Goal: Transaction & Acquisition: Subscribe to service/newsletter

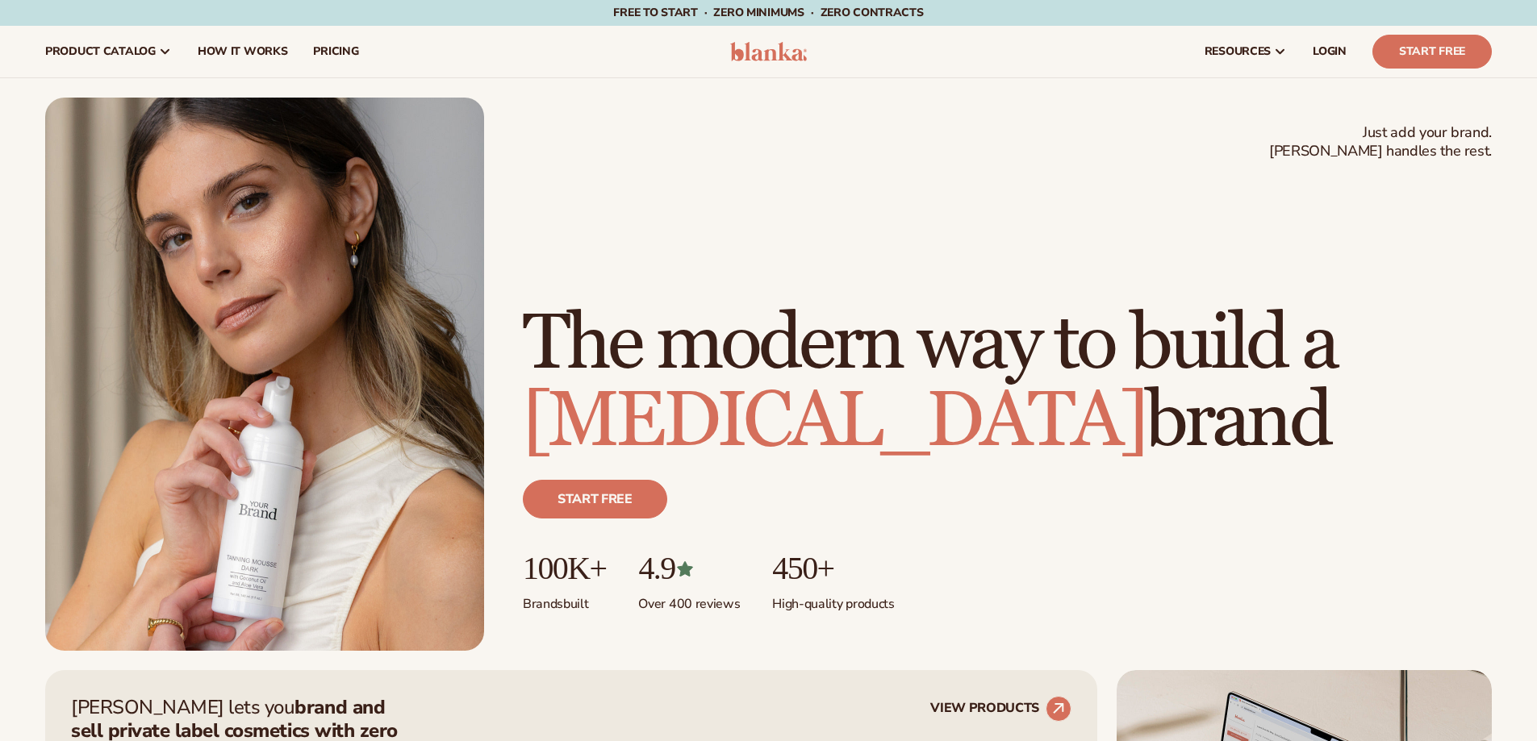
drag, startPoint x: 0, startPoint y: 0, endPoint x: 582, endPoint y: 157, distance: 603.1
click at [582, 157] on div "Just add your brand. Blanka handles the rest. beauty,[MEDICAL_DATA],wellness,ma…" at bounding box center [768, 374] width 1446 height 553
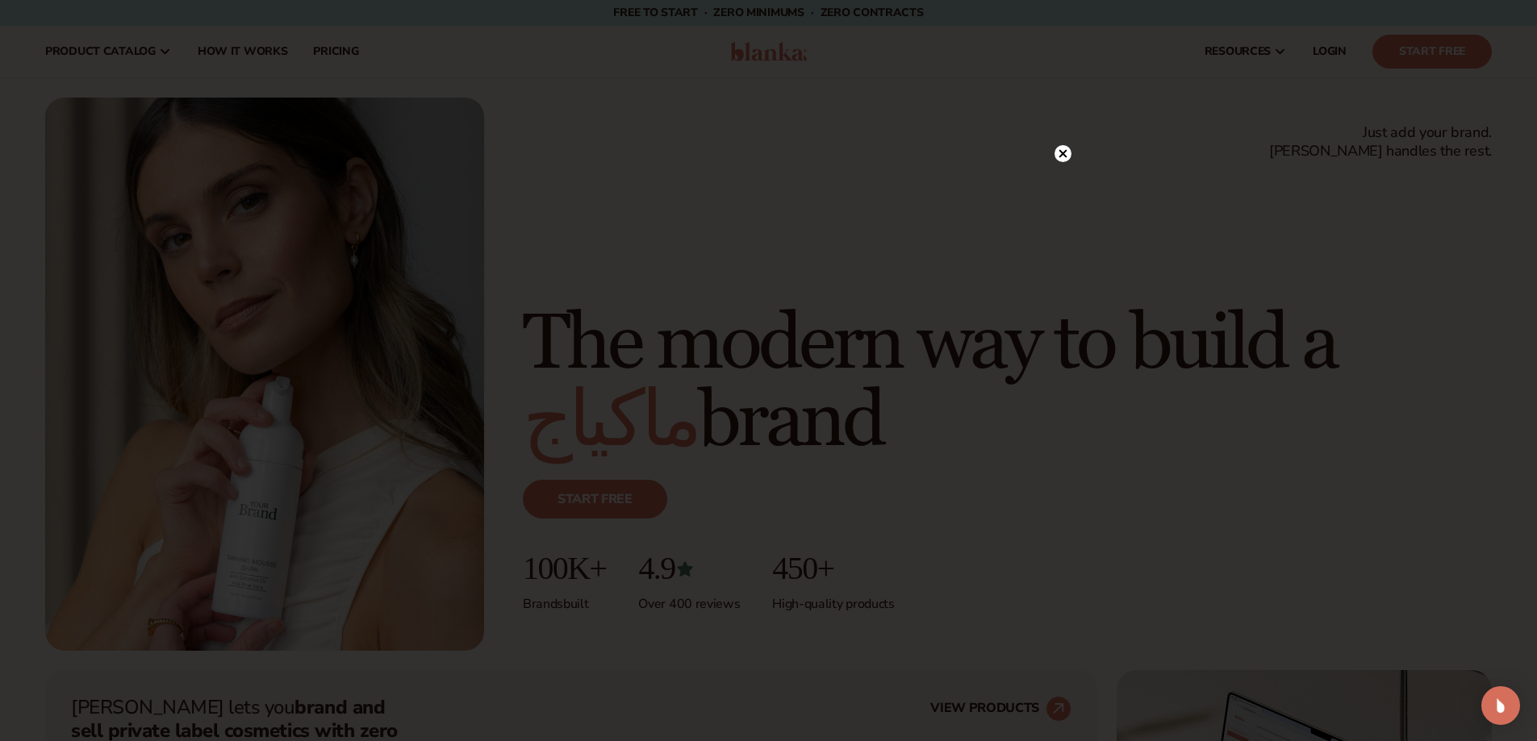
click at [1065, 152] on div at bounding box center [768, 370] width 1537 height 741
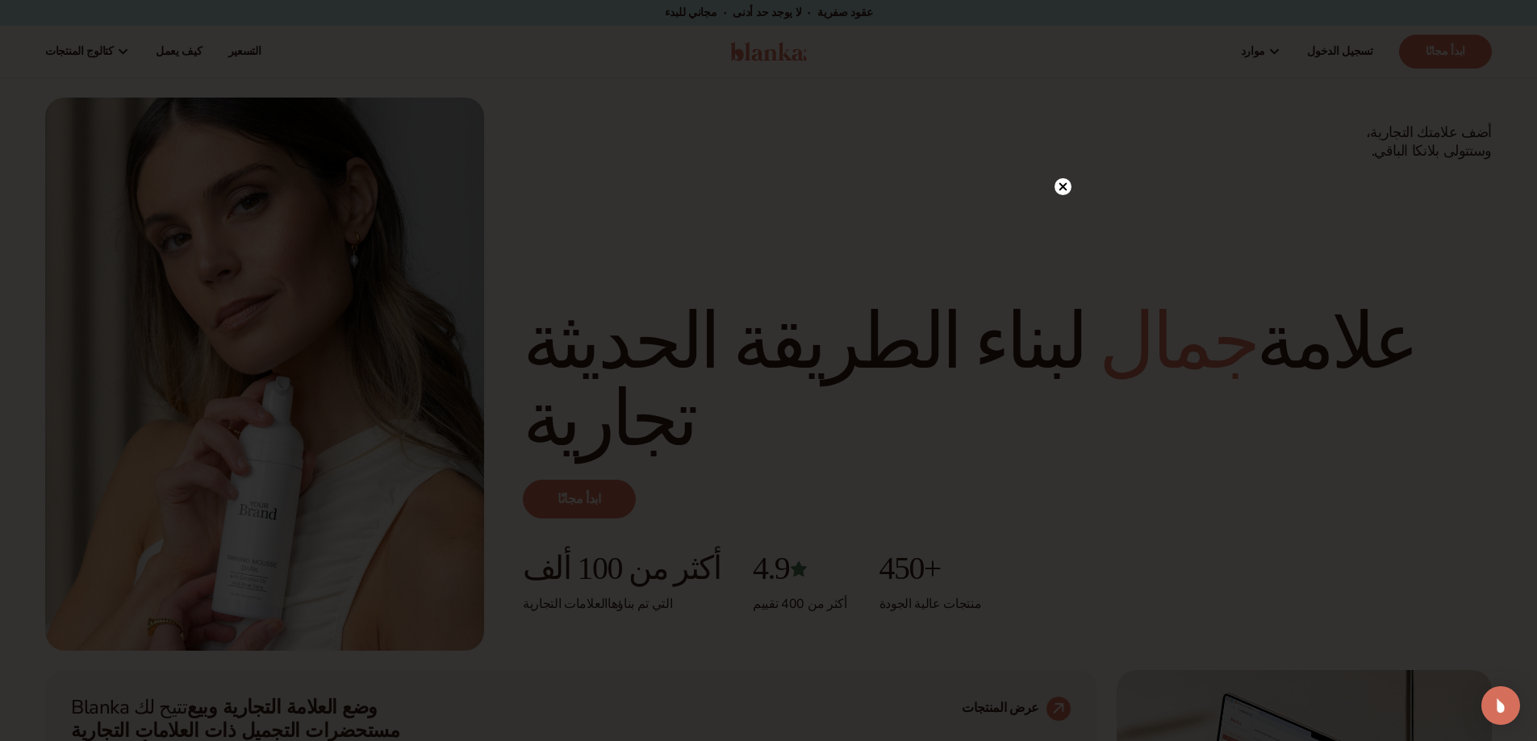
click at [1064, 182] on circle at bounding box center [1062, 186] width 17 height 17
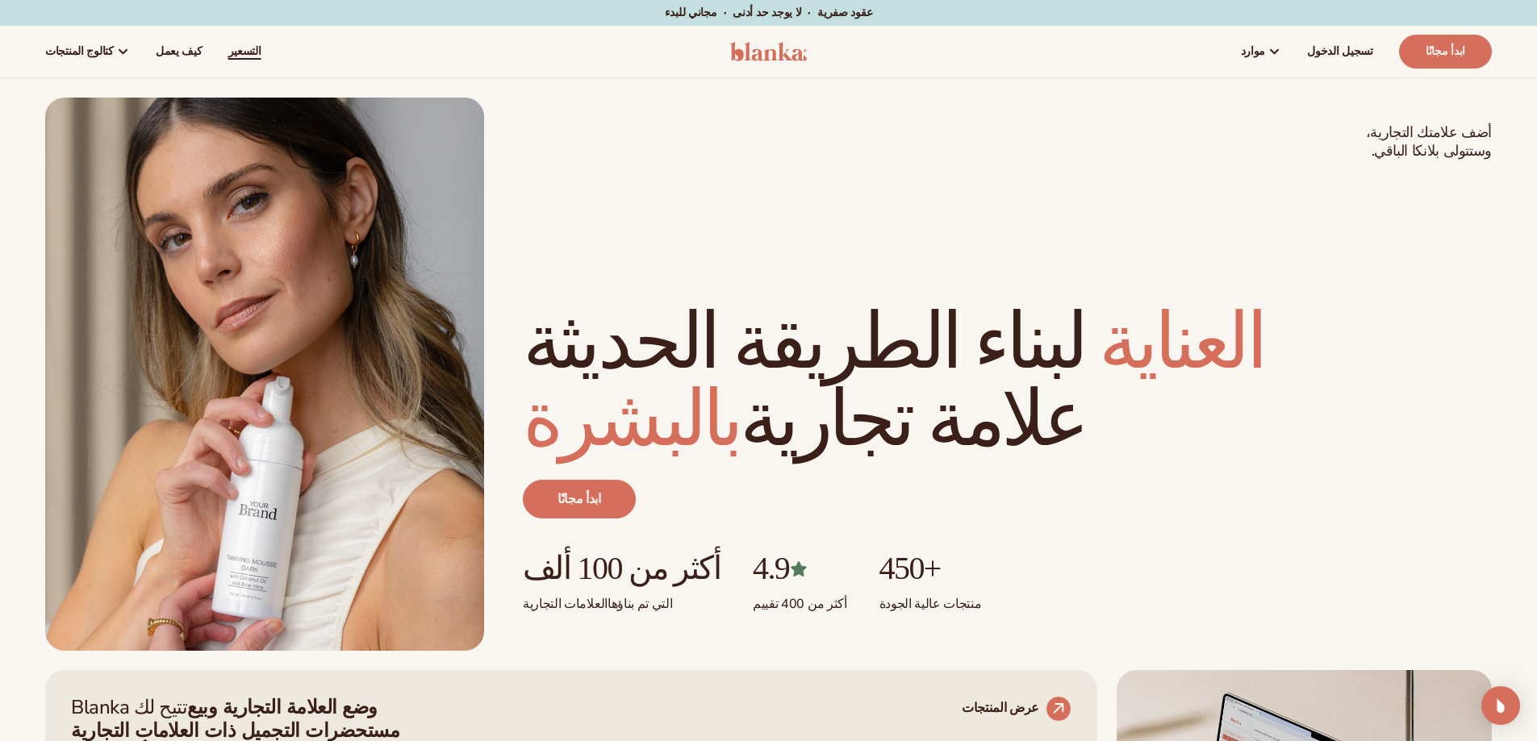
click at [228, 55] on font "التسعير" at bounding box center [244, 51] width 33 height 15
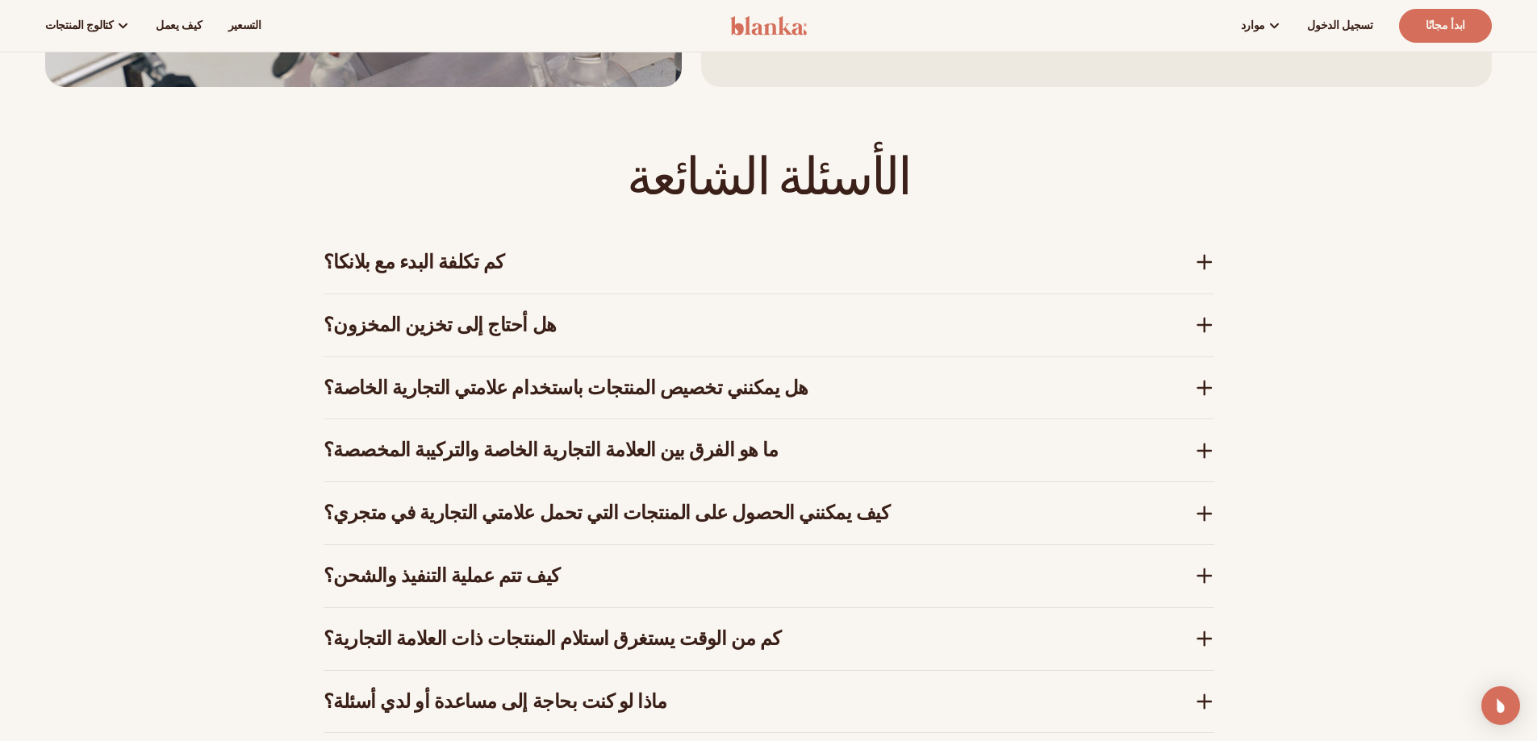
scroll to position [2490, 0]
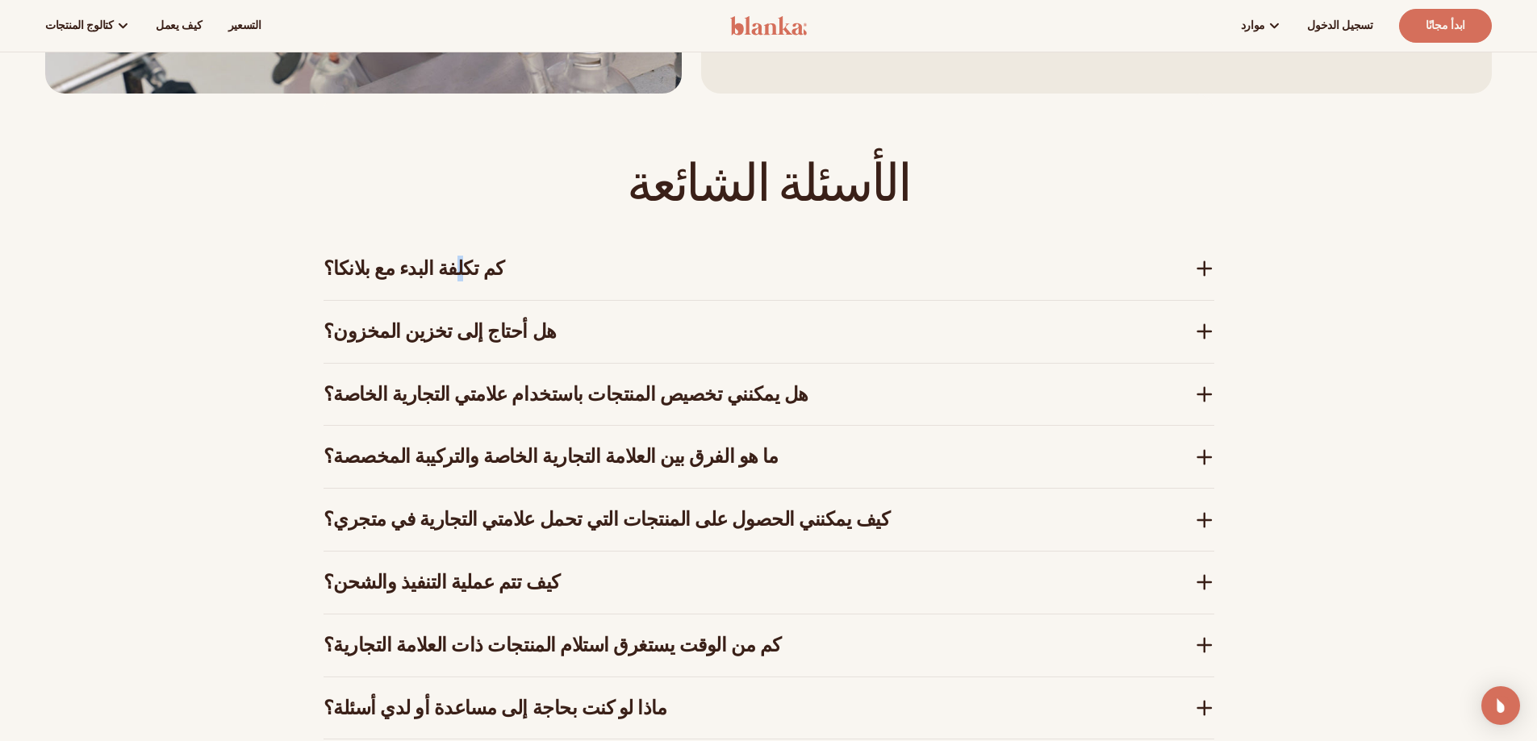
click at [443, 256] on div "كم تكلفة البدء مع بلانكا؟" at bounding box center [768, 269] width 891 height 62
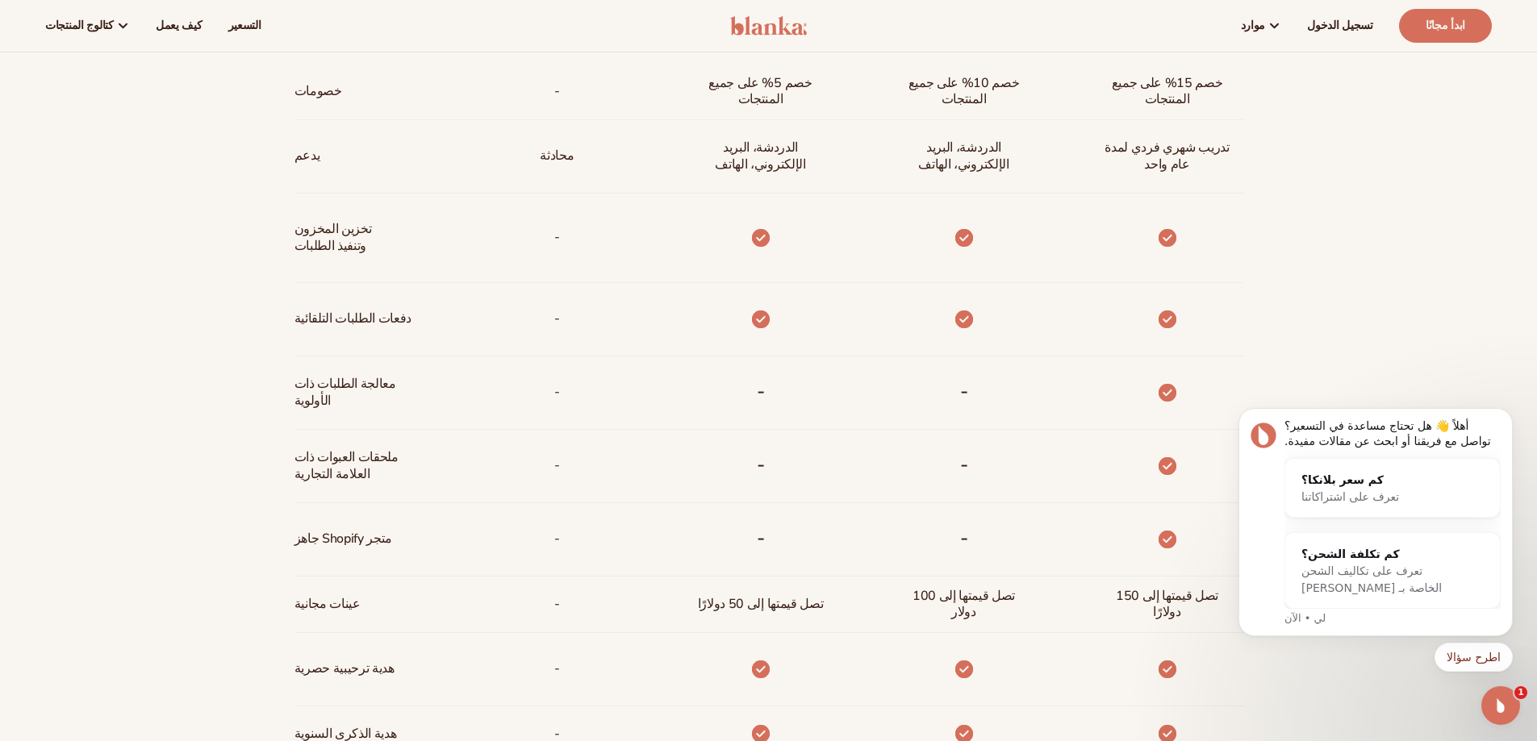
scroll to position [554, 0]
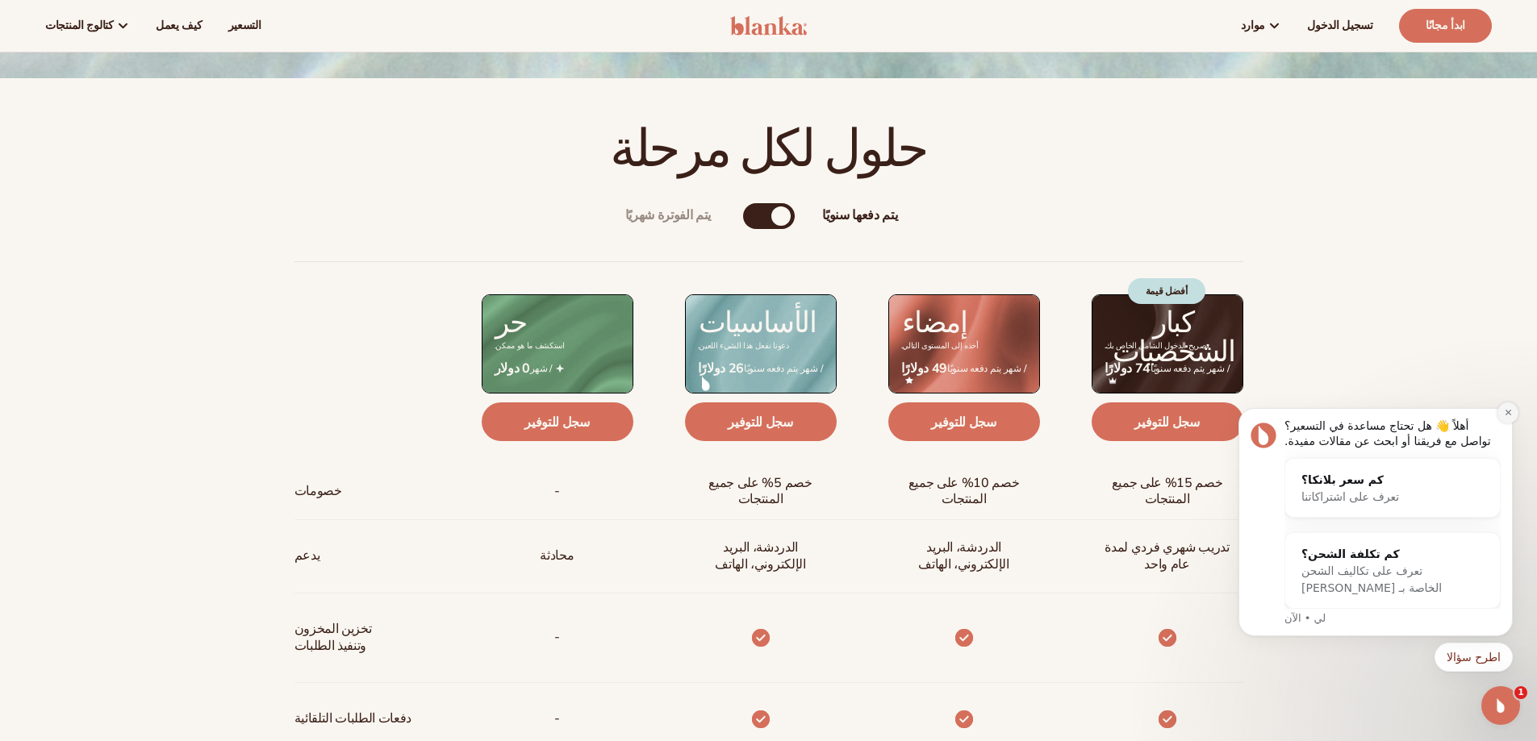
click at [1505, 412] on icon "رفض الإشعار" at bounding box center [1508, 412] width 9 height 9
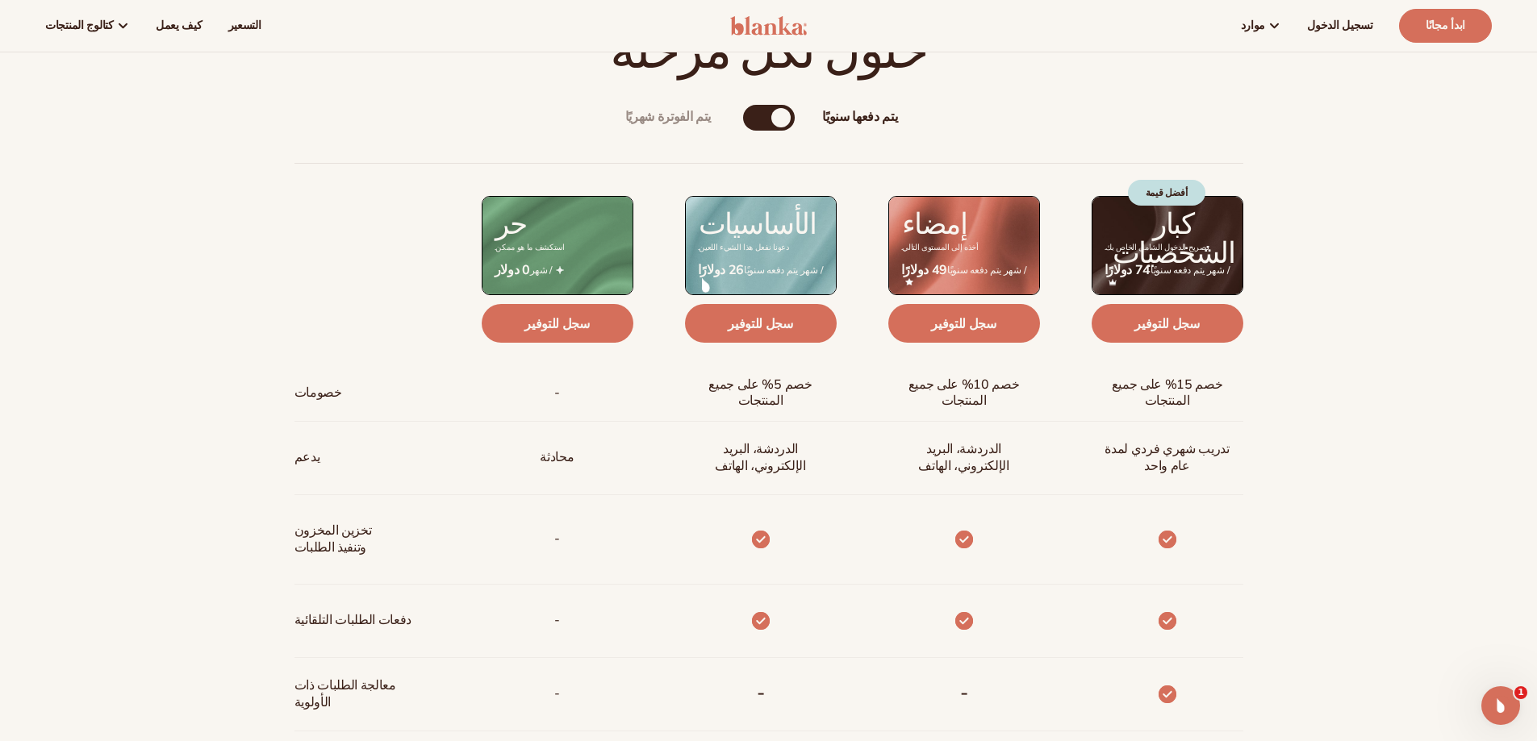
scroll to position [635, 0]
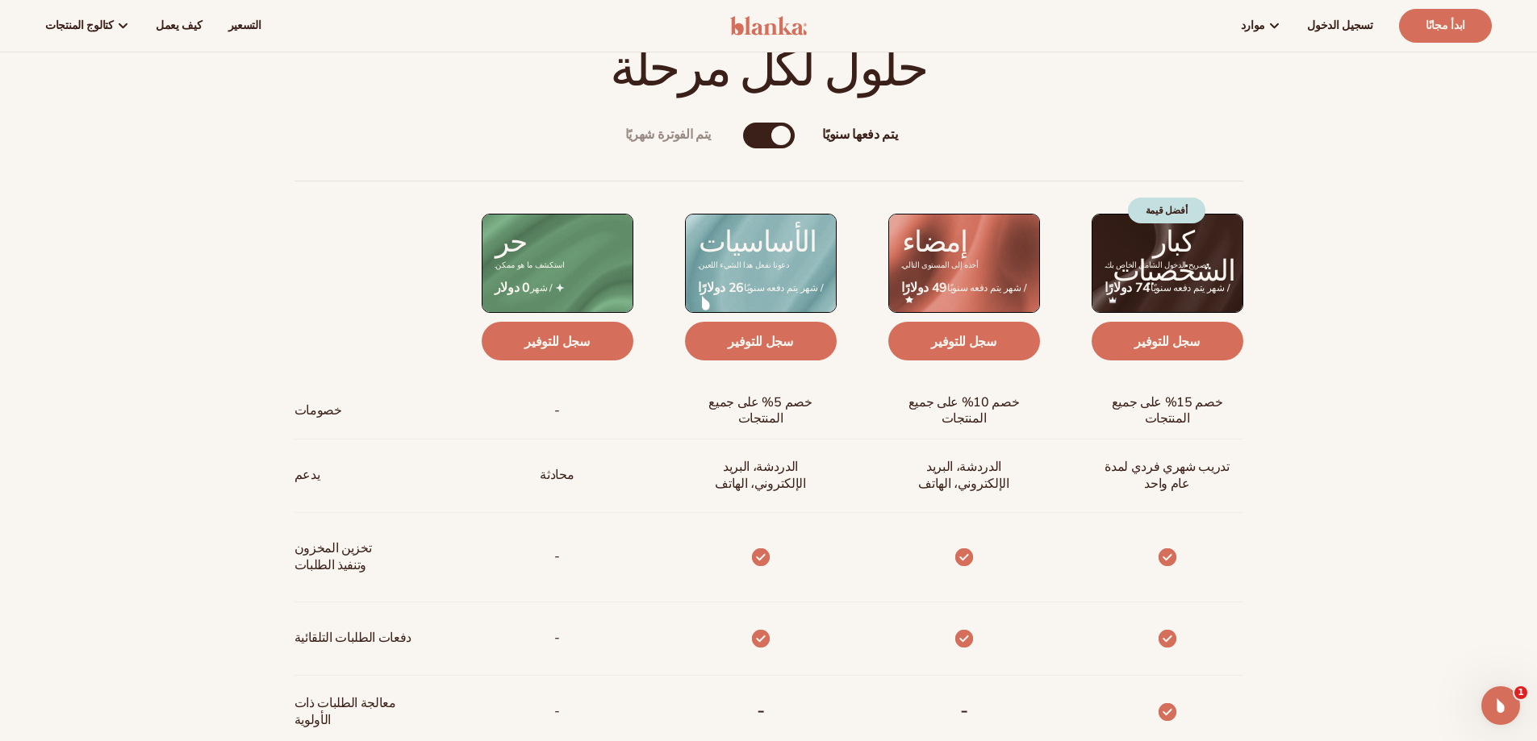
click at [773, 139] on div "يتم دفعها سنويًا" at bounding box center [780, 135] width 19 height 19
click at [750, 135] on div "يتم الفوترة شهريًا" at bounding box center [752, 135] width 19 height 19
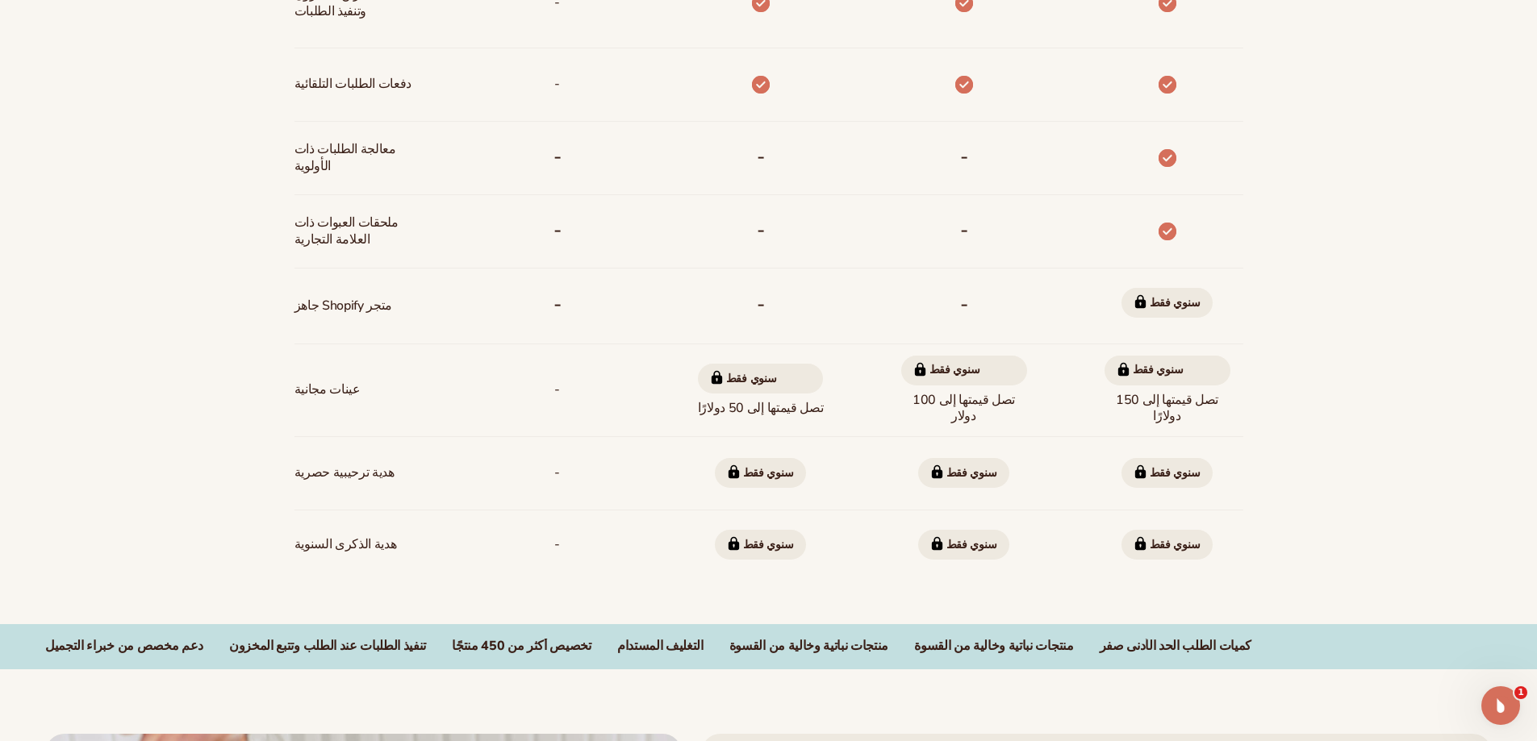
scroll to position [1200, 0]
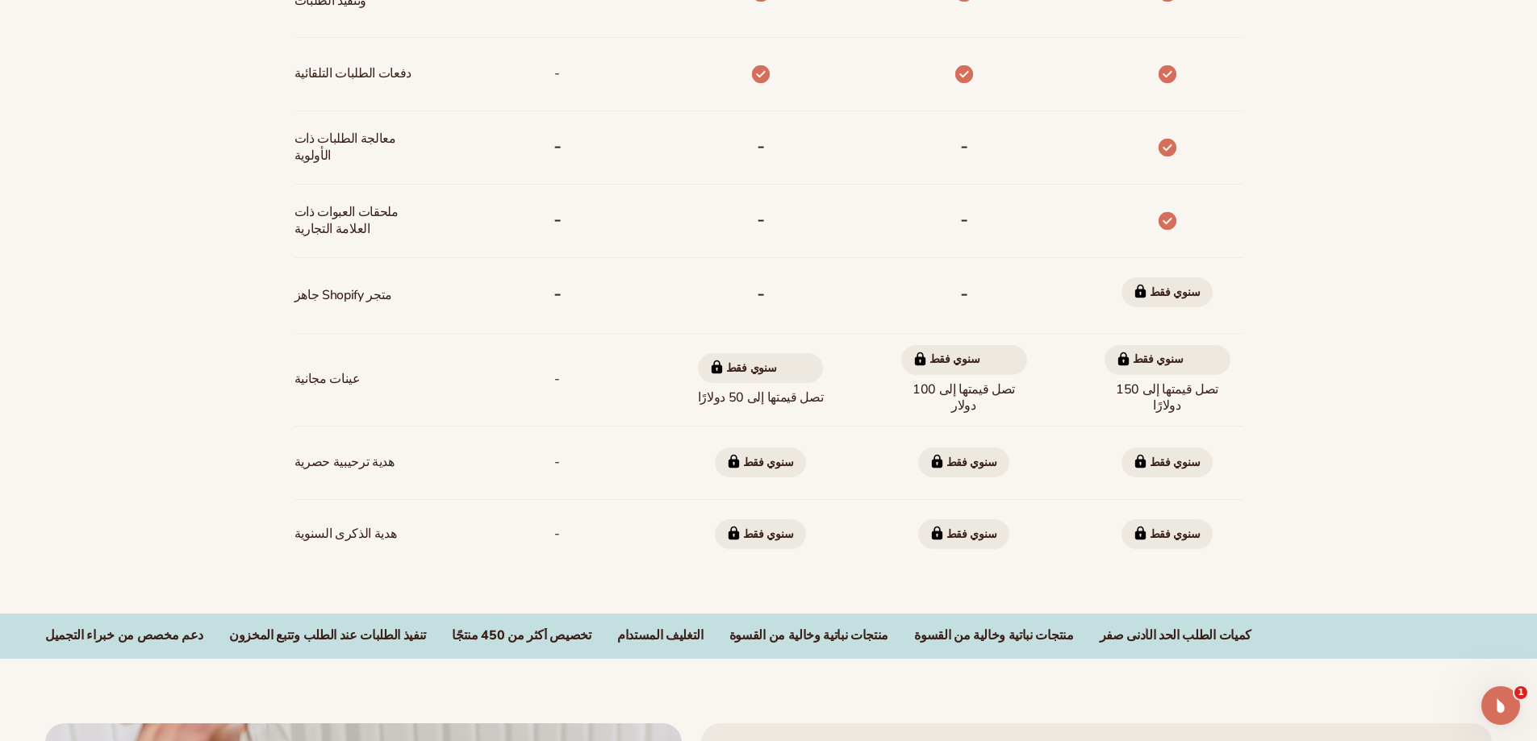
click at [749, 530] on font "سنوي فقط" at bounding box center [768, 534] width 51 height 15
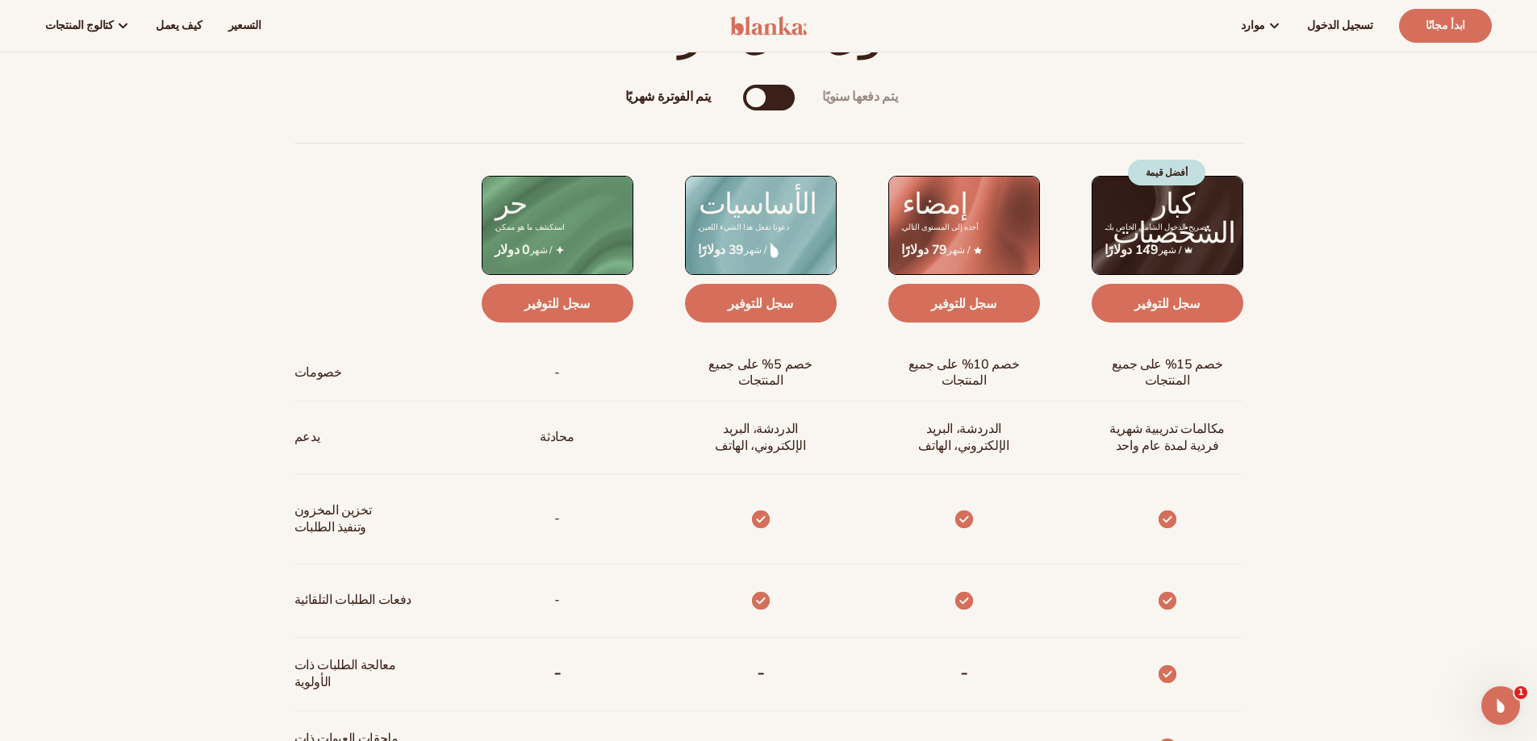
scroll to position [554, 0]
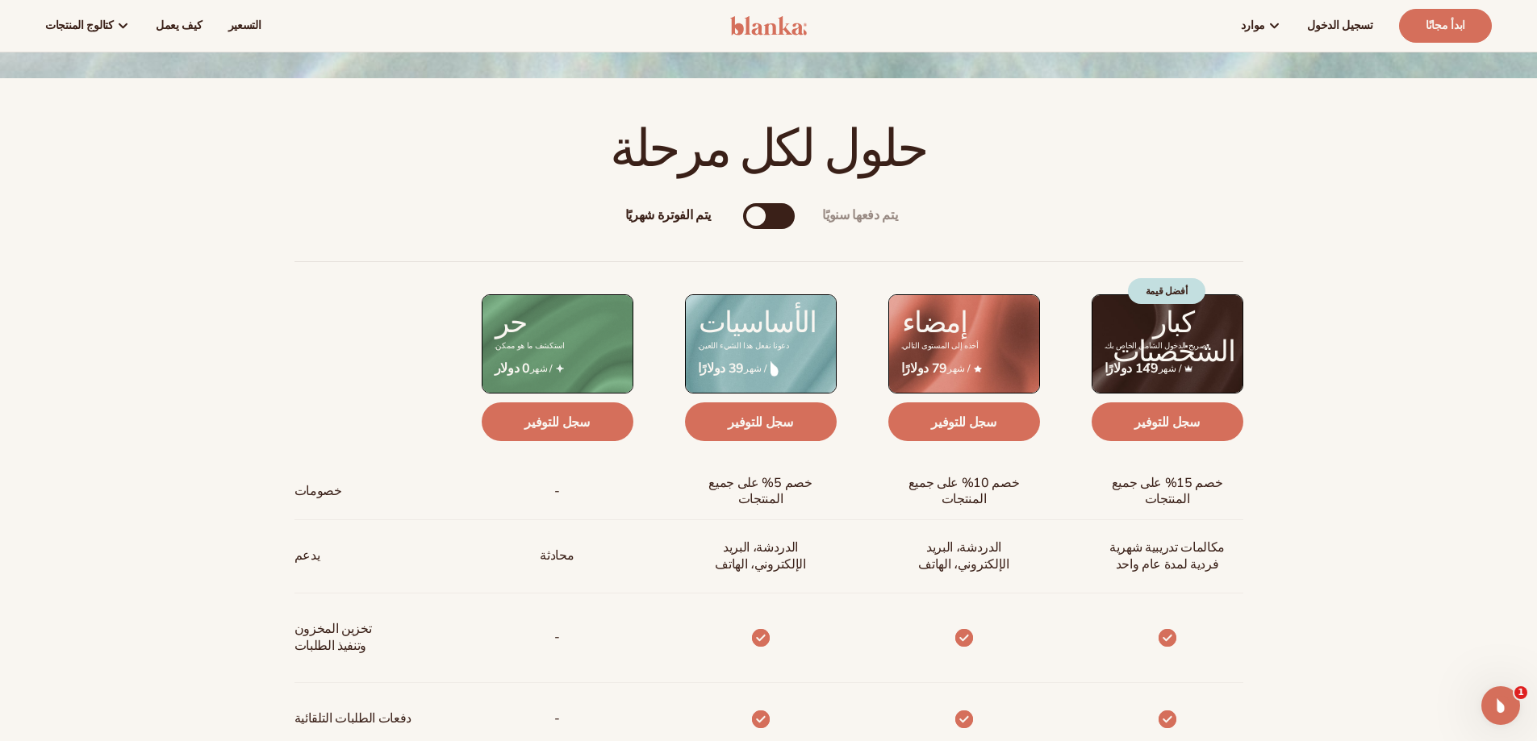
click at [765, 217] on div "يتم الفوترة شهريًا" at bounding box center [755, 216] width 19 height 19
click at [770, 210] on div "يتم الفوترة شهريًا يتم دفعها سنويًا" at bounding box center [769, 216] width 52 height 26
click at [783, 214] on div "يتم دفعها سنويًا" at bounding box center [784, 216] width 19 height 19
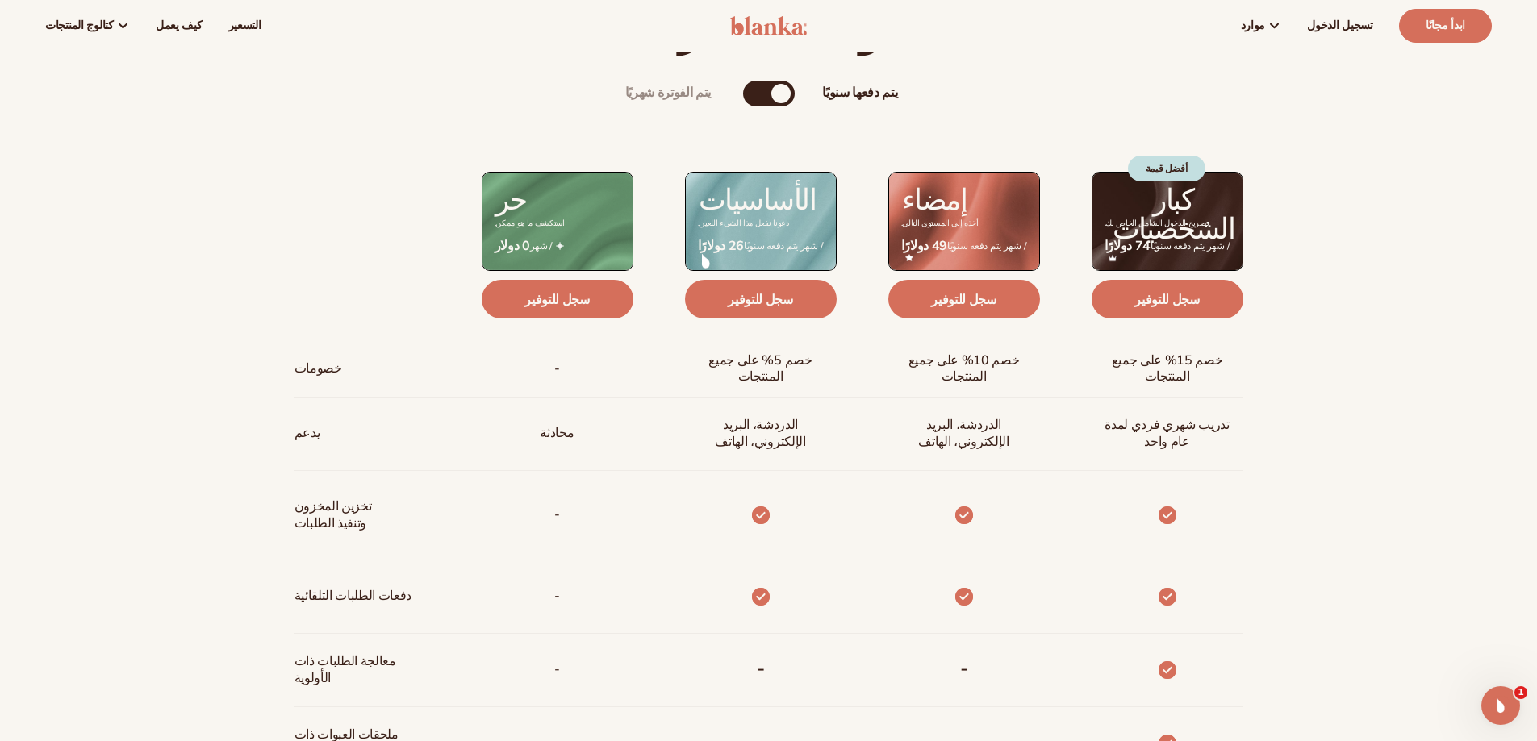
scroll to position [635, 0]
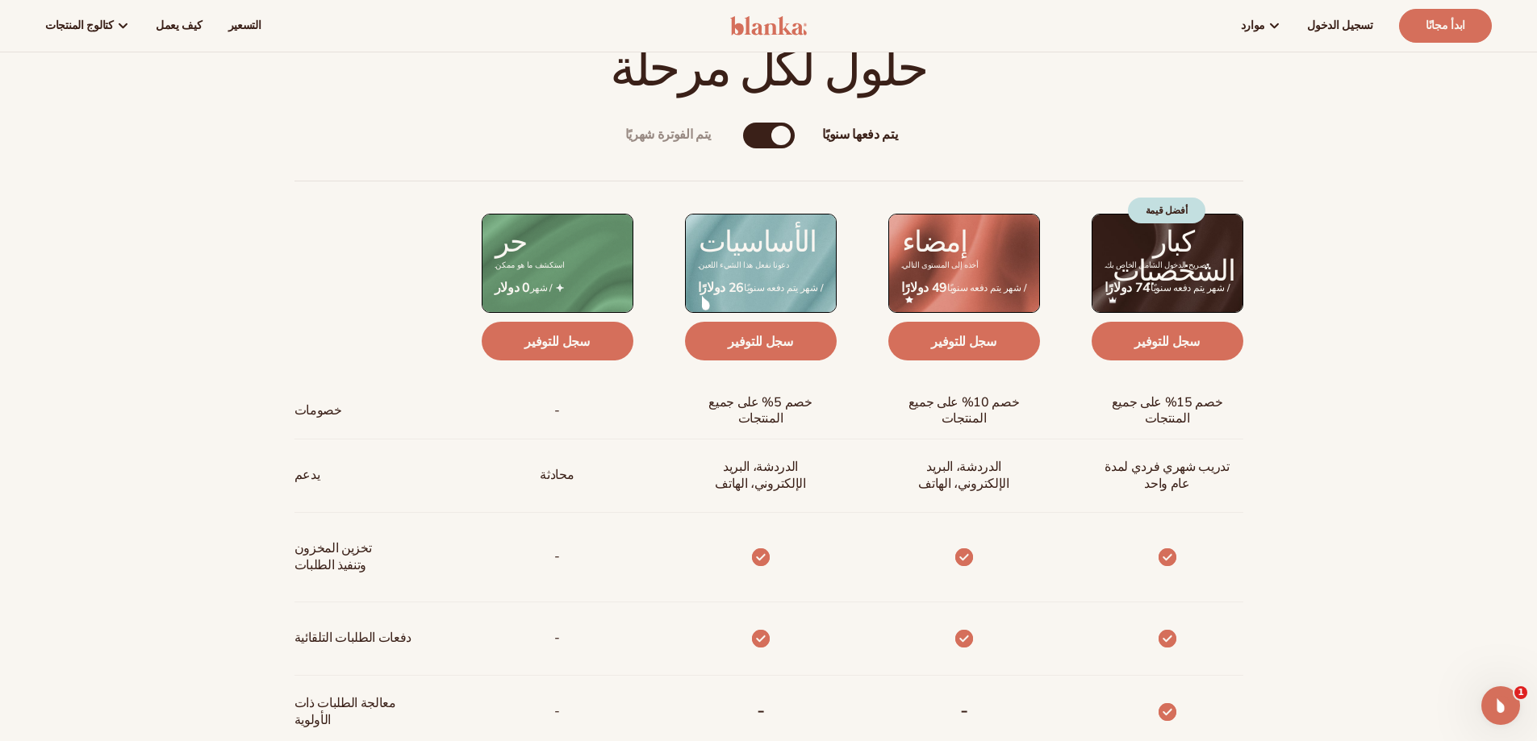
click at [784, 136] on div "يتم دفعها سنويًا" at bounding box center [780, 135] width 19 height 19
click at [758, 133] on div "يتم الفوترة شهريًا" at bounding box center [752, 135] width 19 height 19
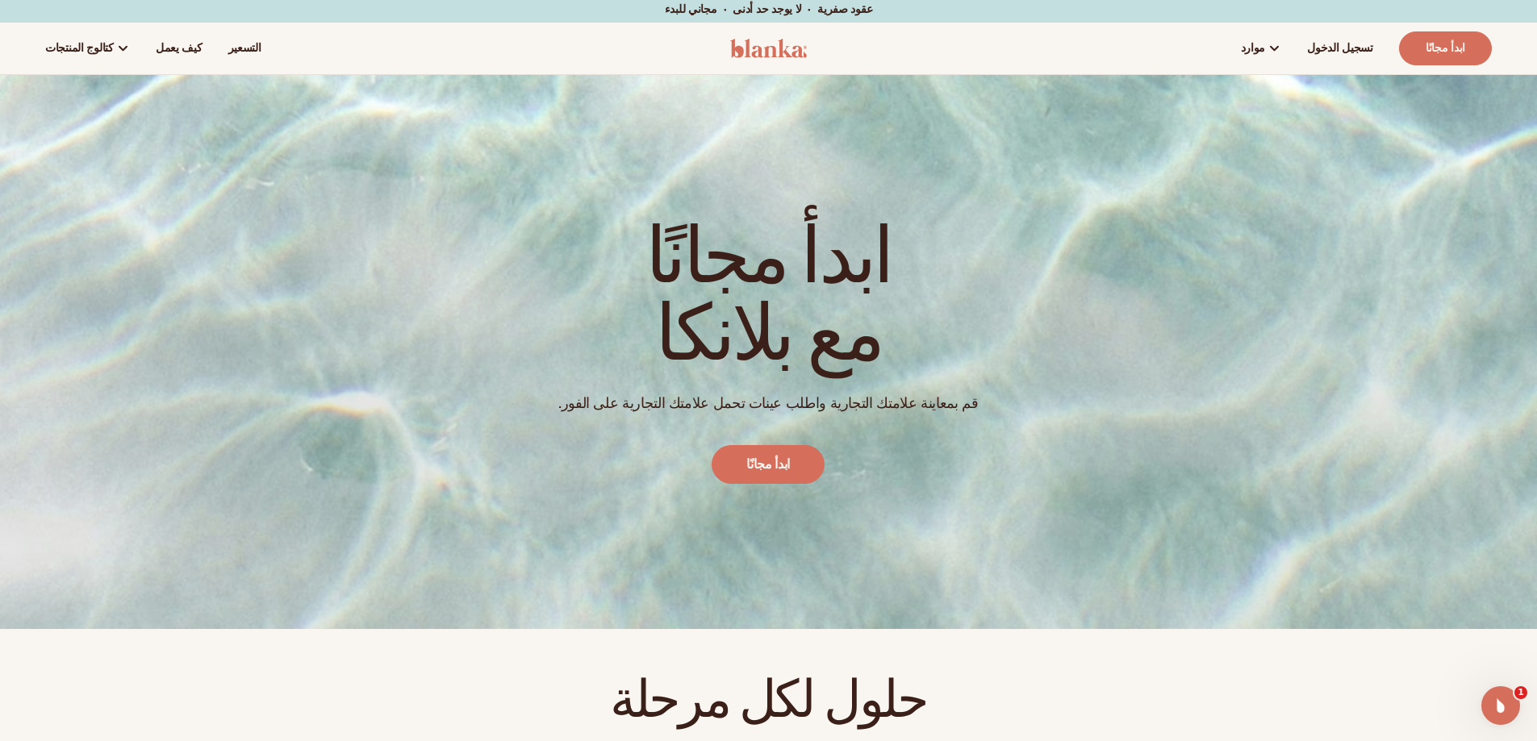
scroll to position [0, 0]
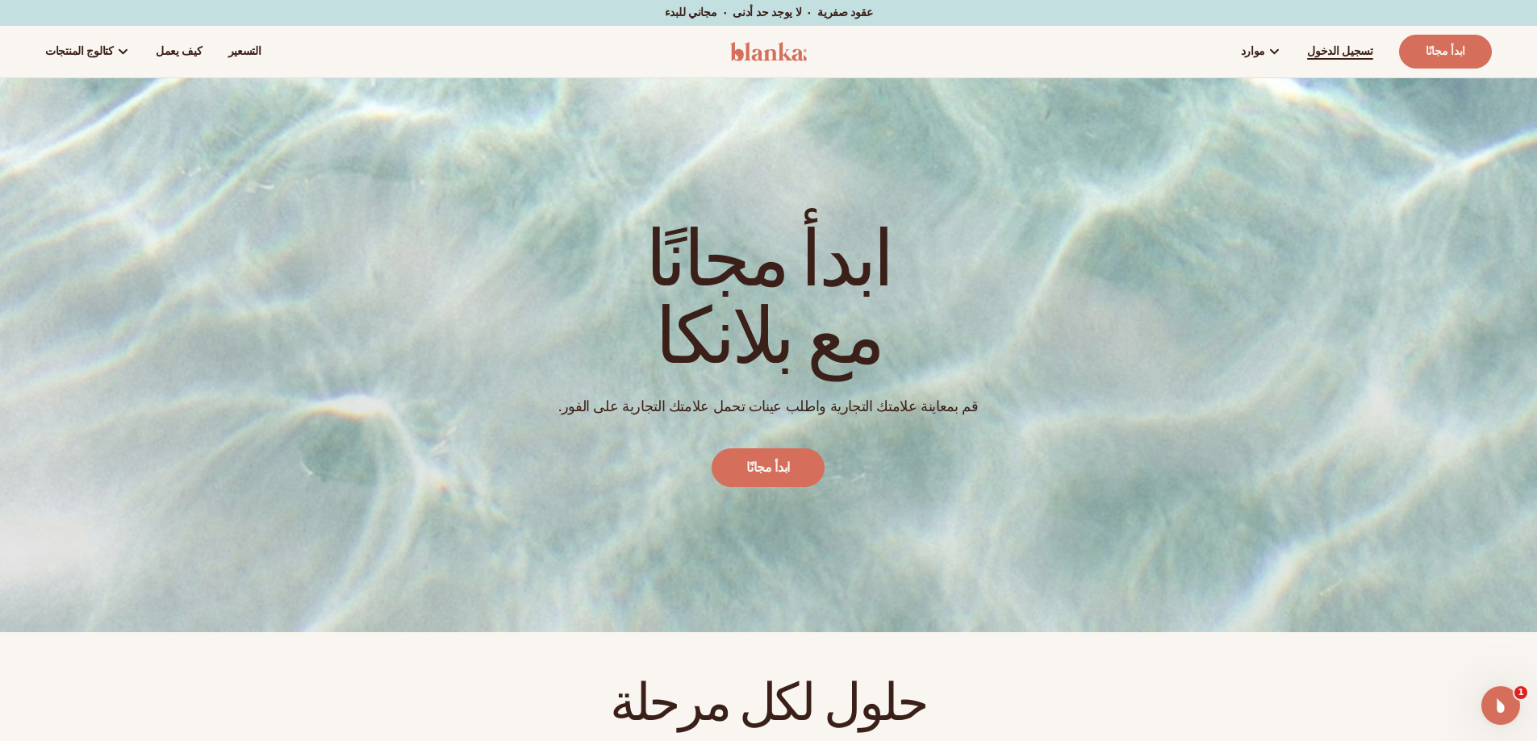
click at [1366, 41] on link "تسجيل الدخول" at bounding box center [1340, 52] width 92 height 52
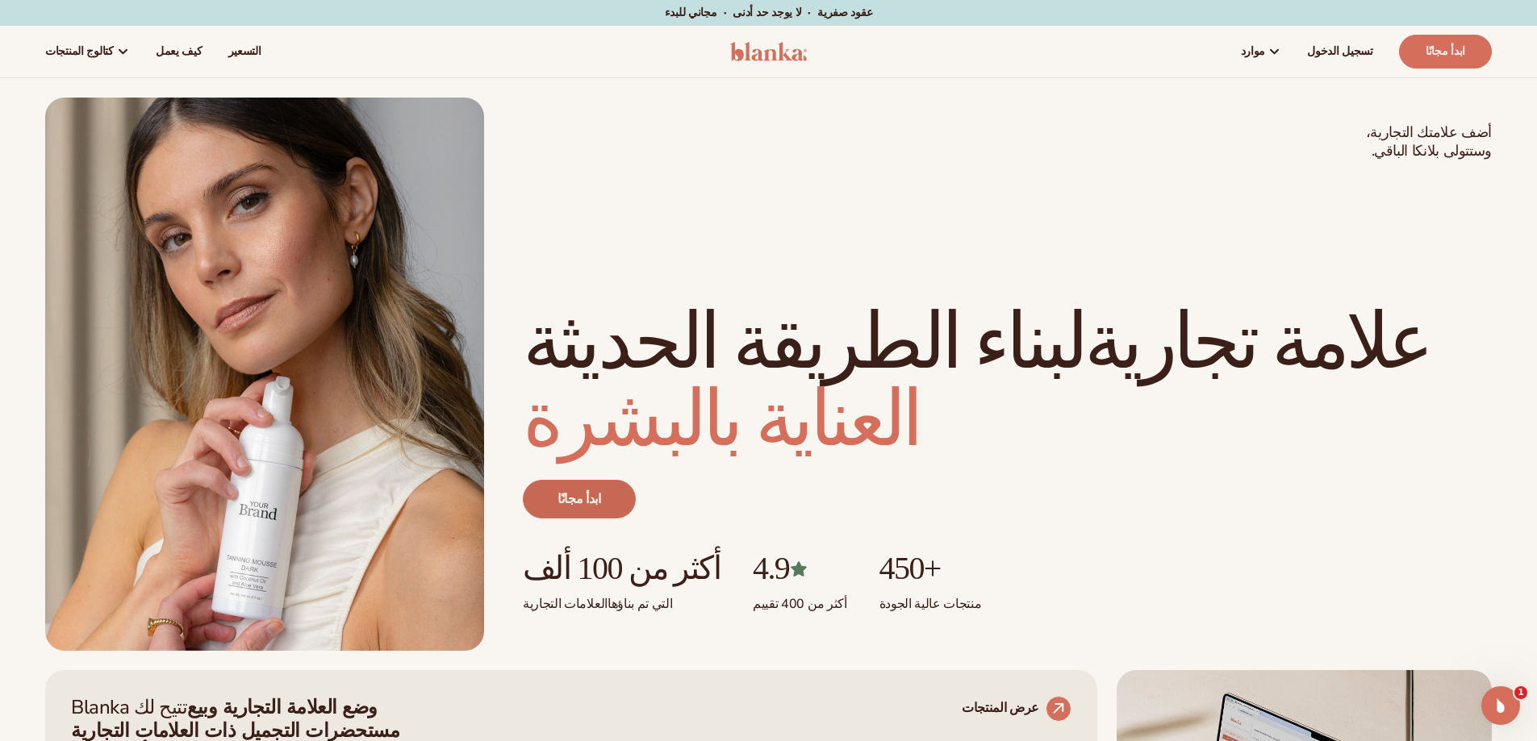
click at [573, 491] on font "ابدأ مجانًا" at bounding box center [579, 499] width 44 height 18
